Goal: Task Accomplishment & Management: Use online tool/utility

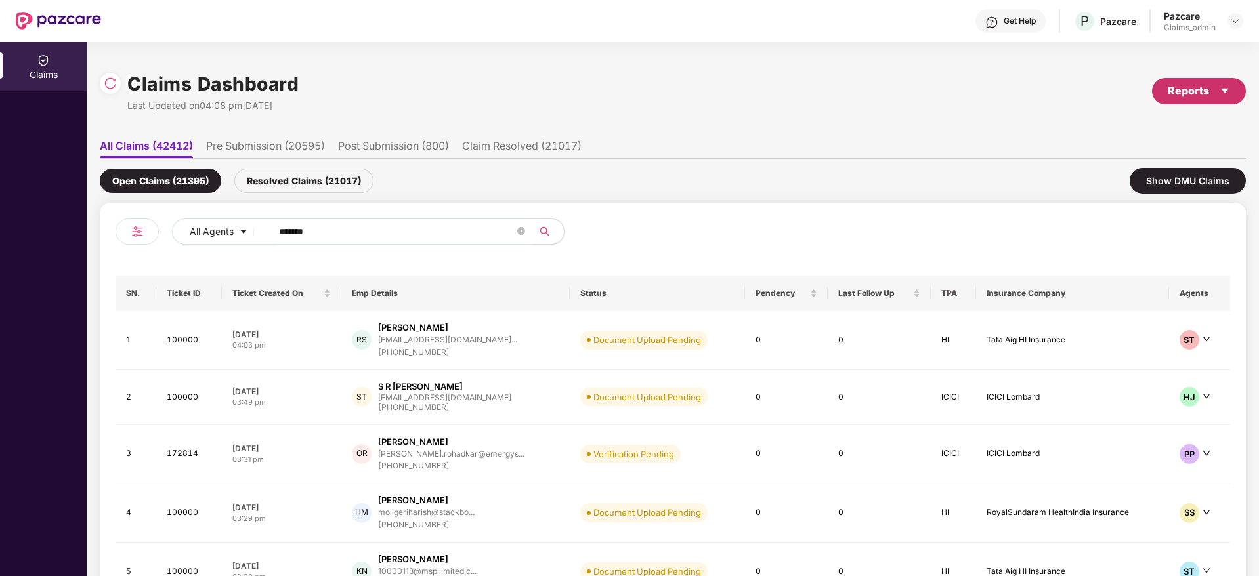
click at [1177, 97] on div "Reports" at bounding box center [1198, 91] width 62 height 16
click at [1125, 149] on div "Claims Pendency Report" at bounding box center [1142, 152] width 106 height 14
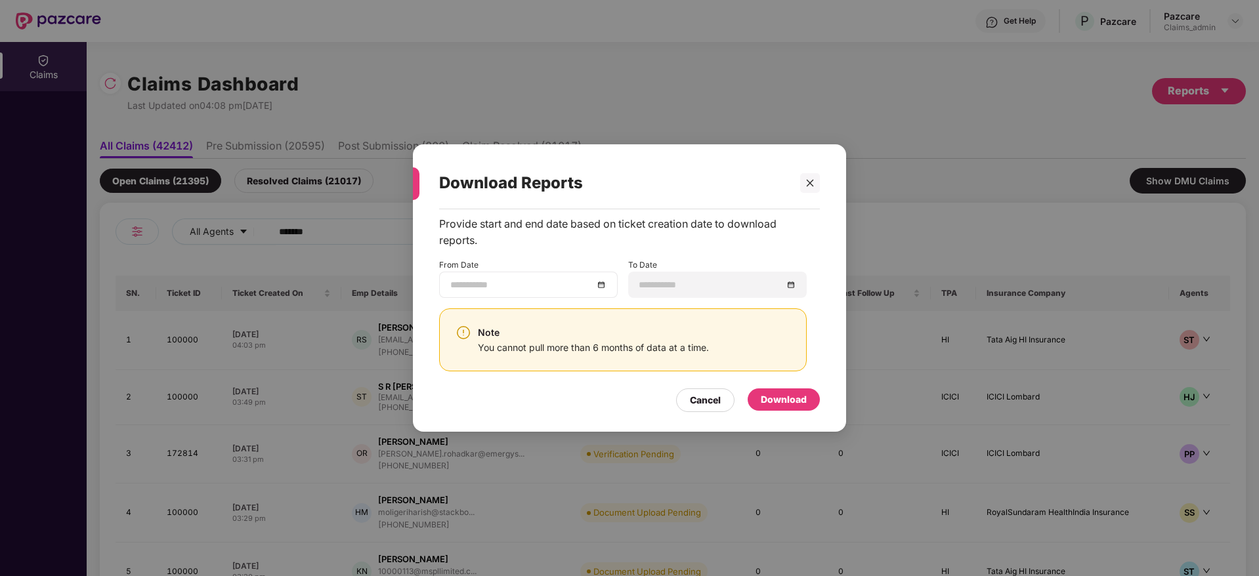
click at [604, 283] on div at bounding box center [528, 285] width 156 height 14
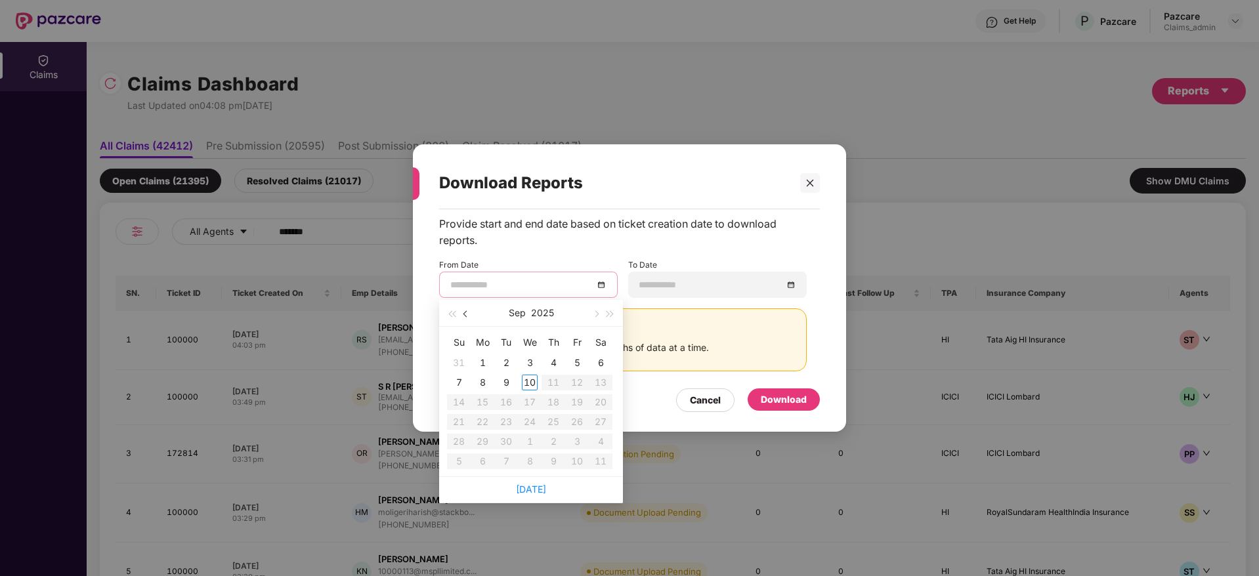
click at [469, 310] on button "button" at bounding box center [466, 313] width 14 height 26
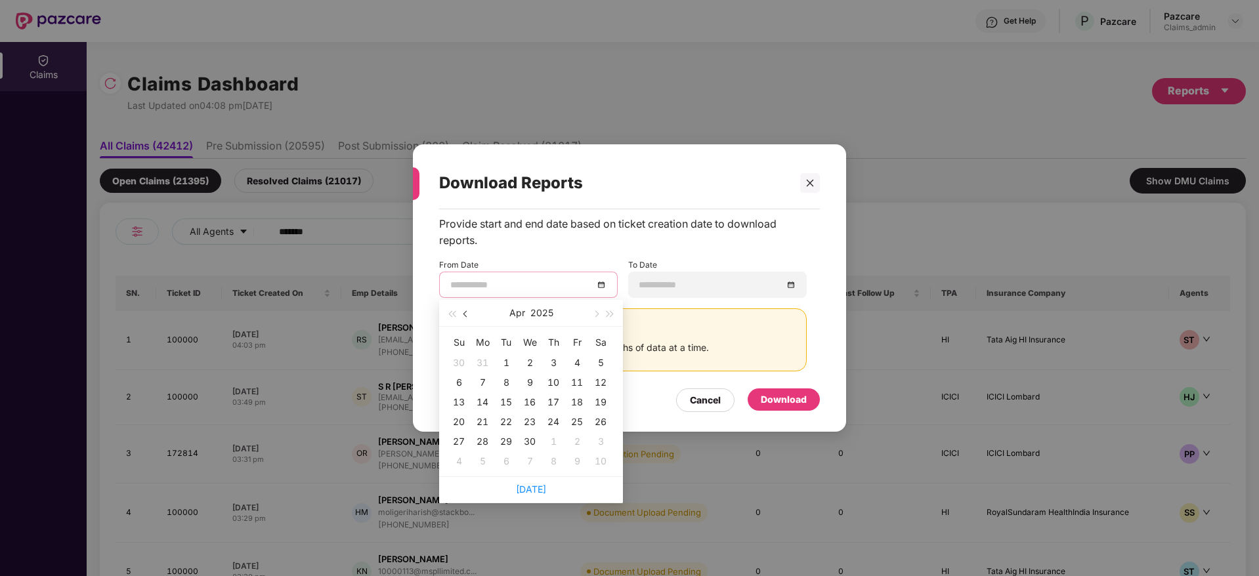
click at [469, 310] on button "button" at bounding box center [466, 313] width 14 height 26
type input "**********"
click at [501, 400] on div "11" at bounding box center [506, 402] width 16 height 16
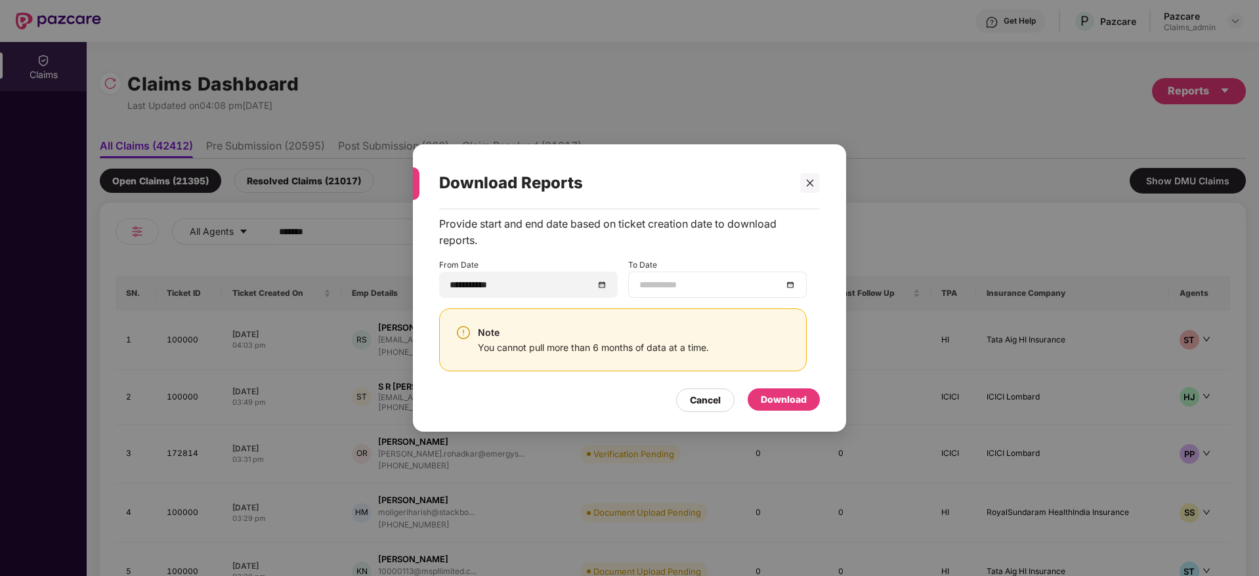
click at [788, 283] on div at bounding box center [717, 285] width 156 height 14
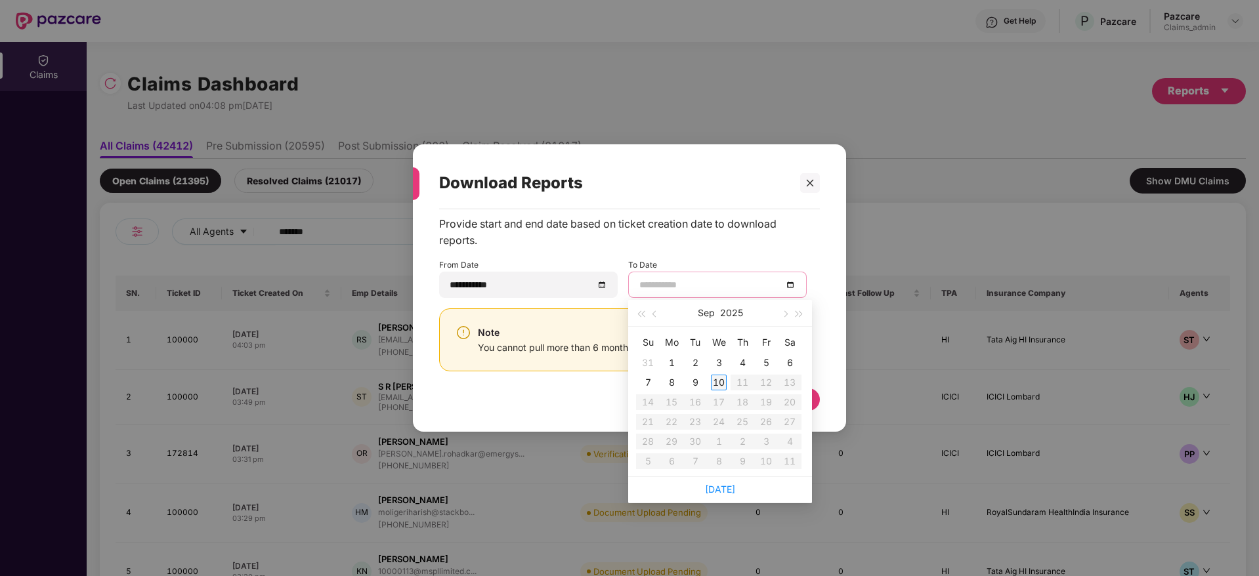
type input "**********"
click at [714, 387] on div "10" at bounding box center [719, 383] width 16 height 16
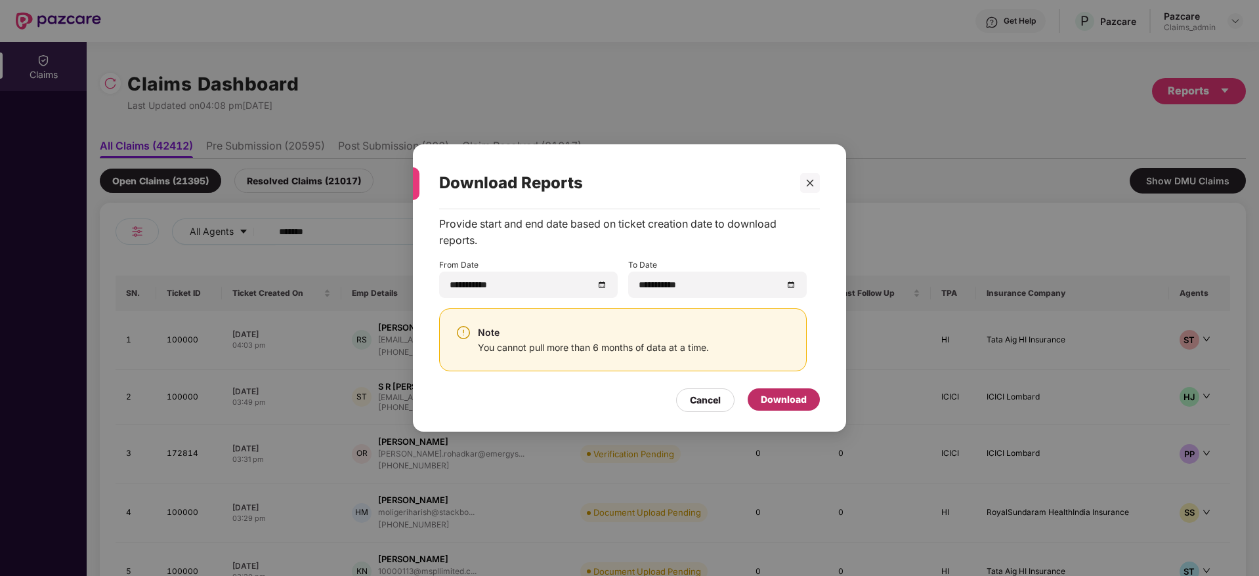
click at [797, 404] on div "Download" at bounding box center [784, 399] width 46 height 14
